Goal: Find specific page/section: Find specific page/section

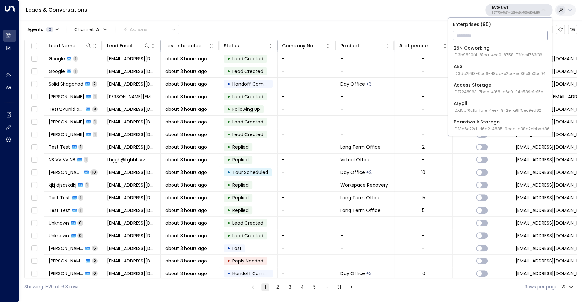
scroll to position [27, 0]
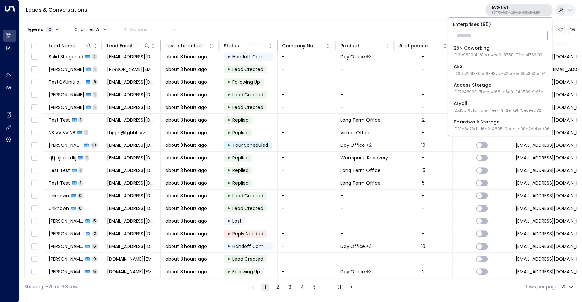
click at [289, 21] on div "Agents 2 Channel: All Actions Lead Name Lead Email Last Interacted Status Compa…" at bounding box center [300, 157] width 552 height 276
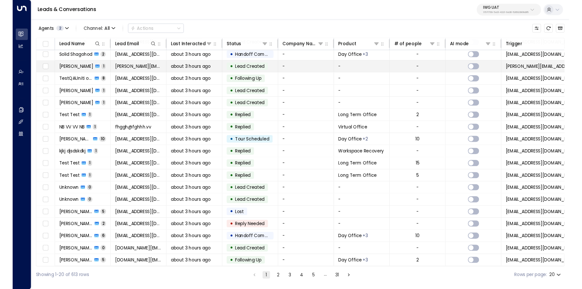
scroll to position [0, 0]
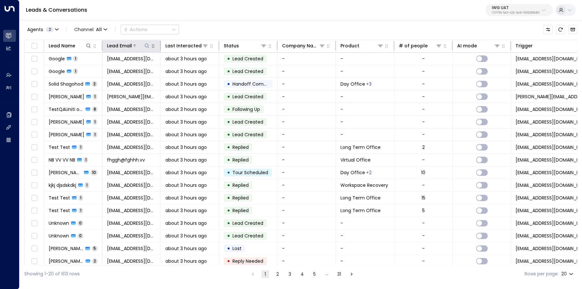
click at [145, 46] on icon at bounding box center [147, 45] width 4 height 4
type input "**********"
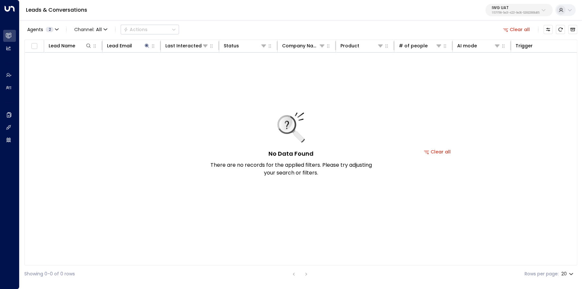
click at [247, 23] on div "Agents 2 Channel: All Actions Clear all" at bounding box center [300, 30] width 552 height 14
click at [520, 32] on button "Clear all" at bounding box center [516, 29] width 32 height 9
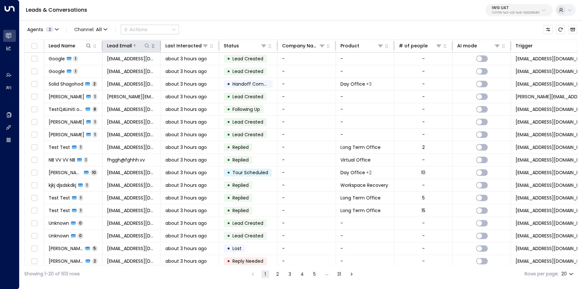
click at [146, 46] on icon at bounding box center [146, 45] width 5 height 5
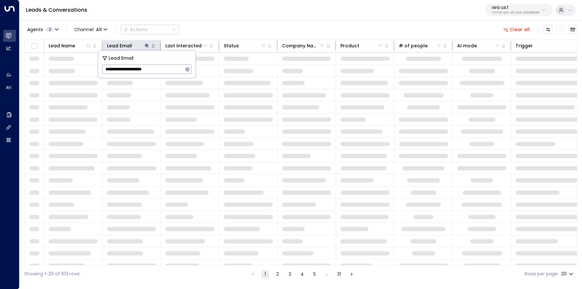
type input "**********"
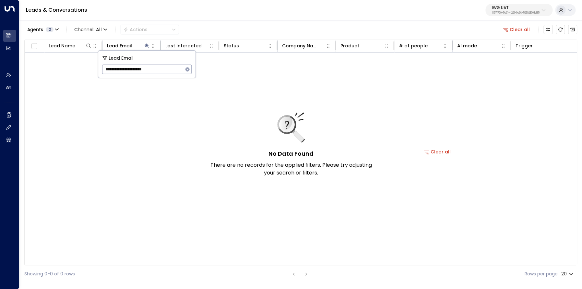
click at [204, 33] on div "Agents 2 Channel: All Actions Clear all" at bounding box center [300, 30] width 552 height 14
click at [517, 29] on button "Clear all" at bounding box center [516, 29] width 32 height 9
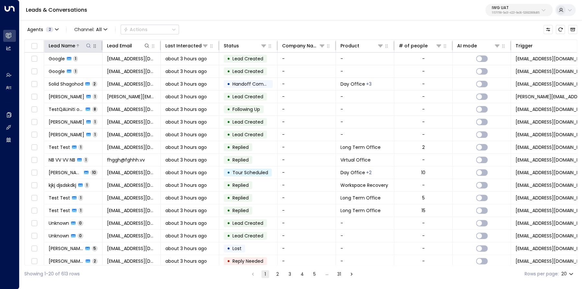
click at [90, 48] on icon at bounding box center [88, 45] width 4 height 4
type input "****"
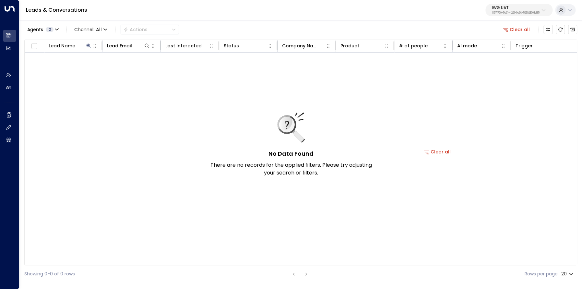
click at [240, 27] on div "Agents 2 Channel: All Actions Clear all" at bounding box center [300, 30] width 552 height 14
click at [46, 32] on button "Agents 2" at bounding box center [42, 29] width 37 height 9
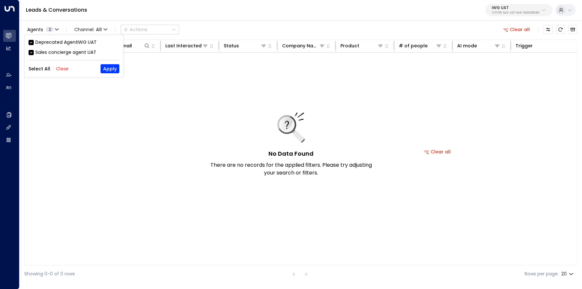
click at [222, 31] on div at bounding box center [291, 144] width 582 height 289
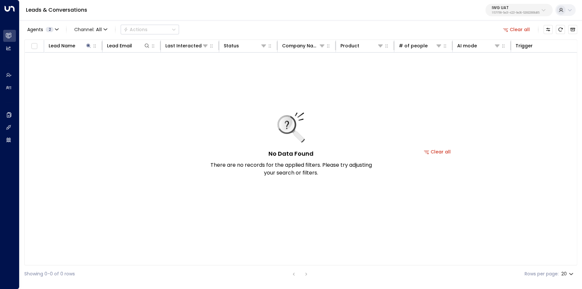
click at [501, 13] on p "1157f799-5e31-4221-9e36-526923908d85" at bounding box center [516, 13] width 48 height 3
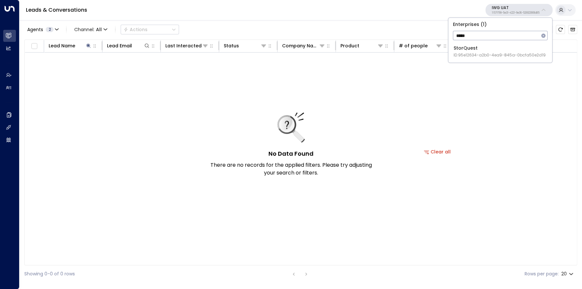
type input "*****"
click at [480, 53] on span "ID: 95e12634-a2b0-4ea9-845a-0bcfa50e2d19" at bounding box center [499, 55] width 92 height 6
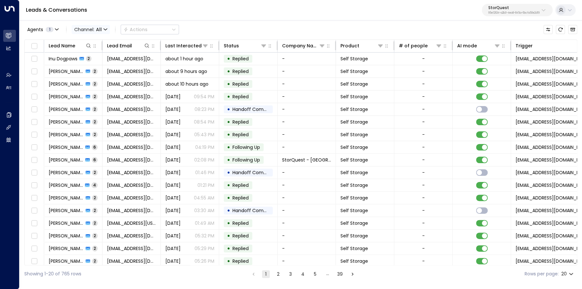
click at [97, 30] on span "All" at bounding box center [99, 29] width 6 height 5
click at [97, 68] on p "Voice" at bounding box center [88, 66] width 23 height 4
